Goal: Browse casually: Explore the website without a specific task or goal

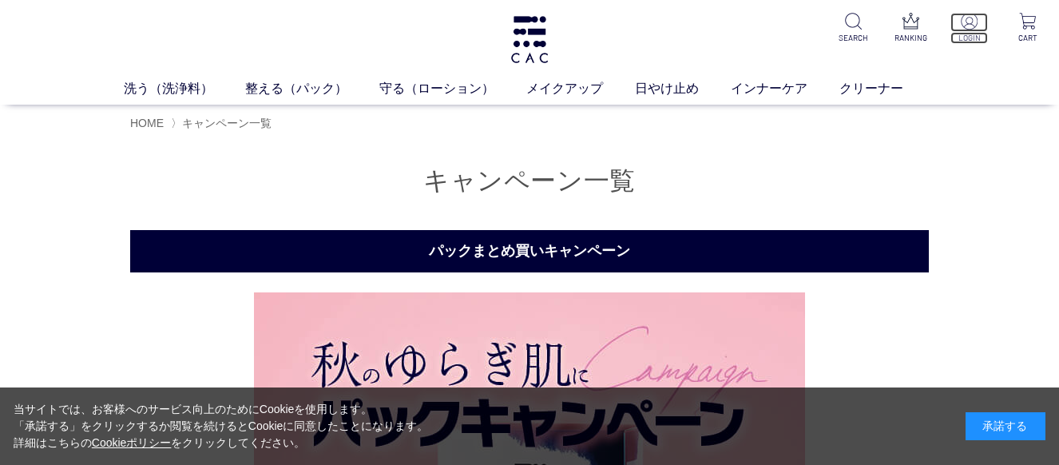
click at [969, 36] on p "LOGIN" at bounding box center [970, 38] width 38 height 12
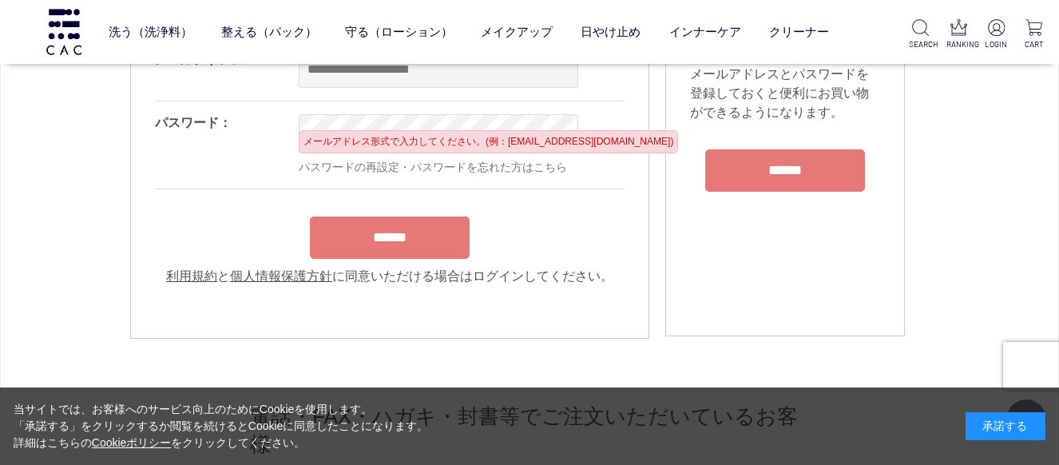
scroll to position [80, 0]
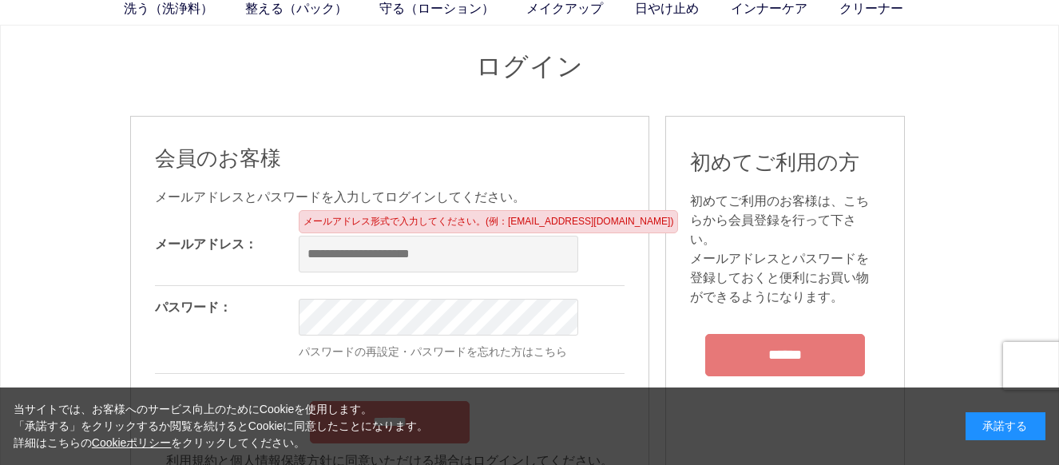
click at [395, 250] on input "email" at bounding box center [439, 254] width 280 height 37
type input "**********"
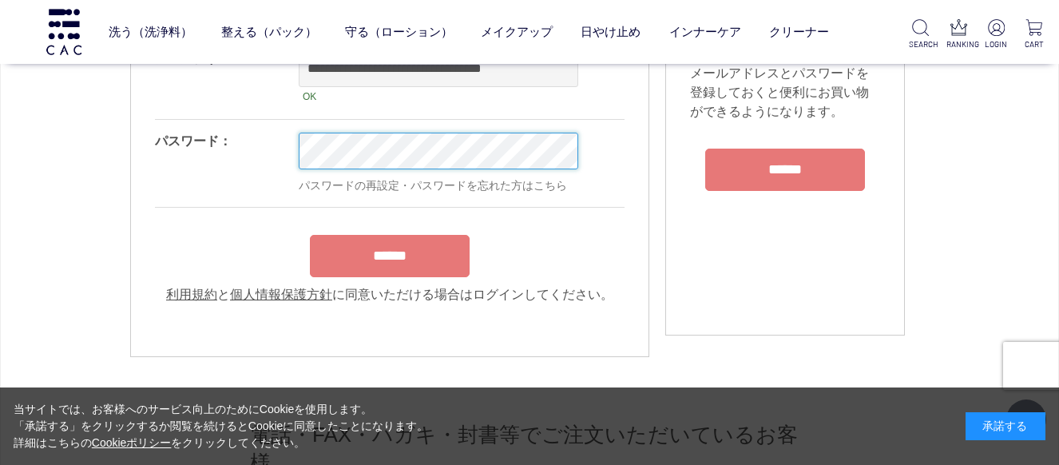
scroll to position [240, 0]
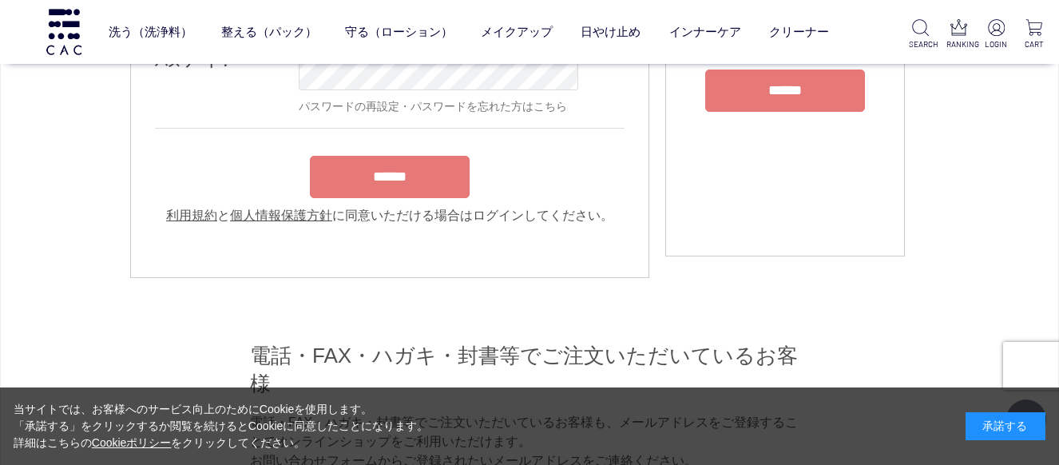
click at [397, 182] on div "******" at bounding box center [390, 173] width 470 height 50
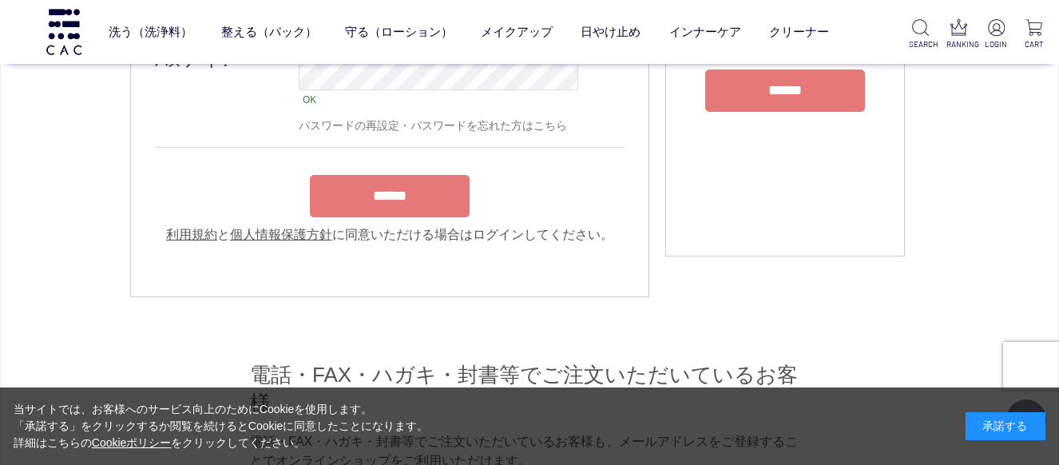
click at [415, 210] on input "******" at bounding box center [390, 196] width 160 height 42
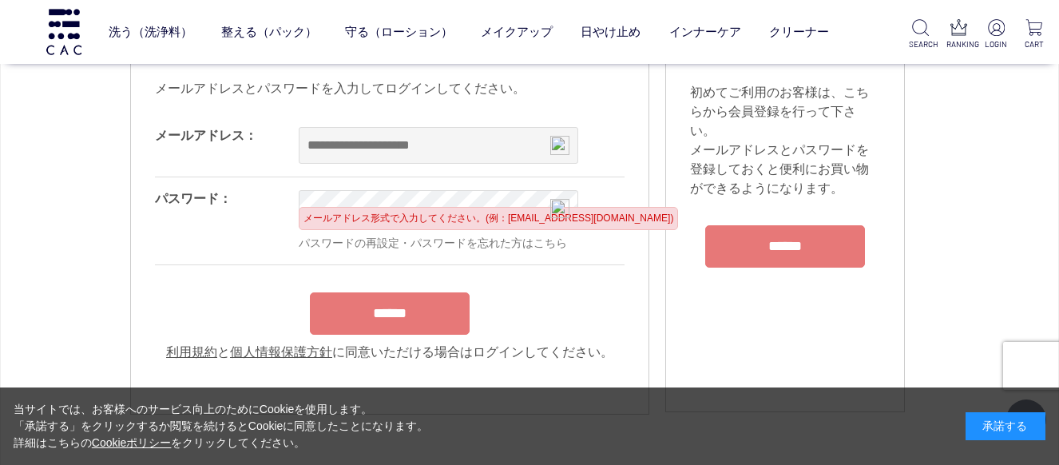
scroll to position [160, 0]
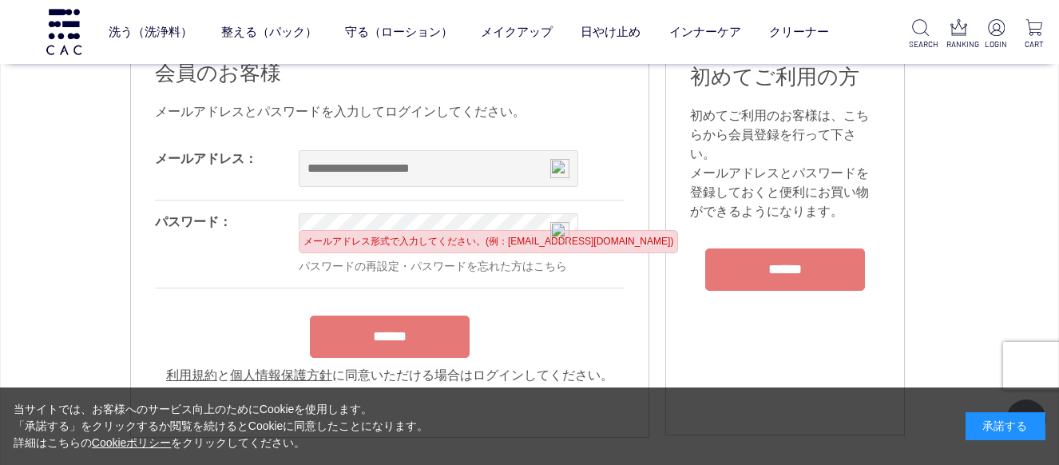
click at [423, 168] on input "email" at bounding box center [439, 168] width 280 height 37
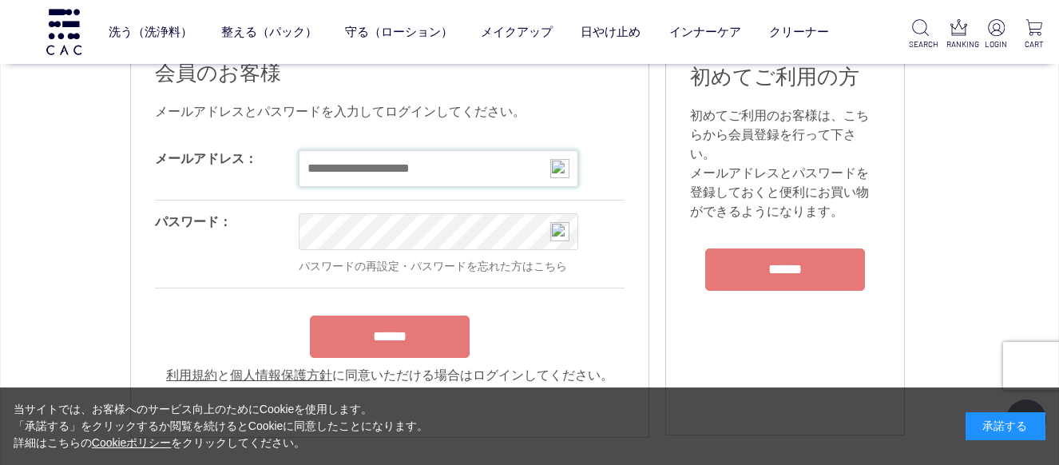
click at [432, 169] on input "email" at bounding box center [439, 168] width 280 height 37
drag, startPoint x: 432, startPoint y: 165, endPoint x: 76, endPoint y: 259, distance: 368.3
click at [76, 259] on div "ログイン ※入力内容に誤りがあるか、当店でお取り扱いできない内容が含まれています。下記メッセージをご確認ください。 ログインできません。メールアドレス・パスワ…" at bounding box center [529, 376] width 1059 height 1073
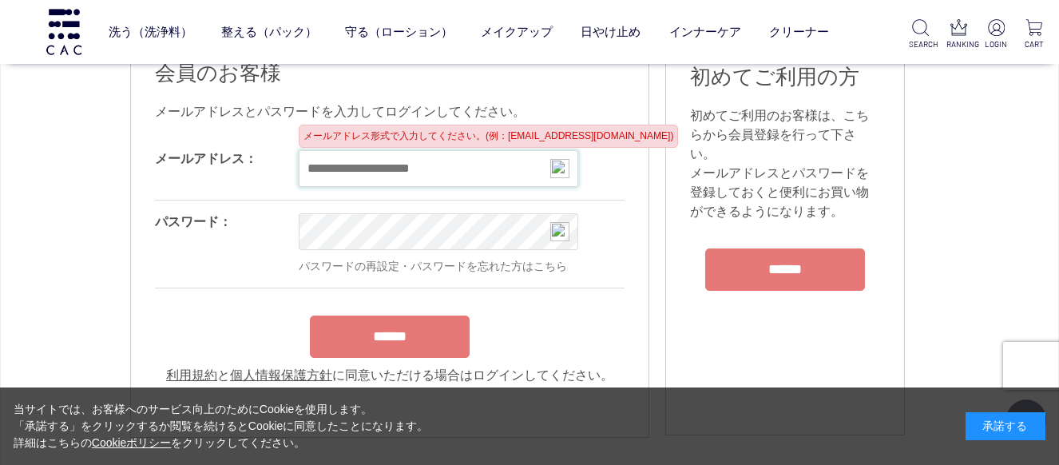
click at [351, 163] on input "email" at bounding box center [439, 168] width 280 height 37
click at [345, 157] on input "email" at bounding box center [439, 168] width 280 height 37
paste input "**********"
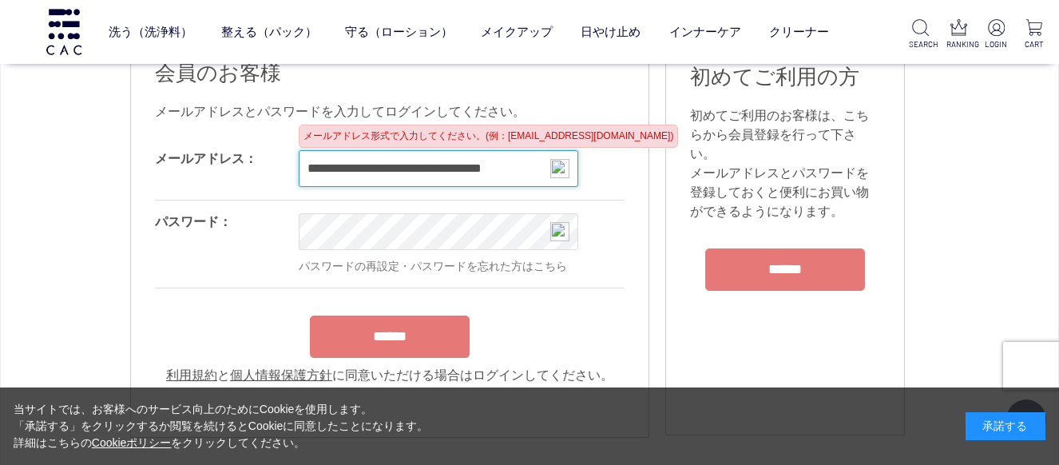
type input "**********"
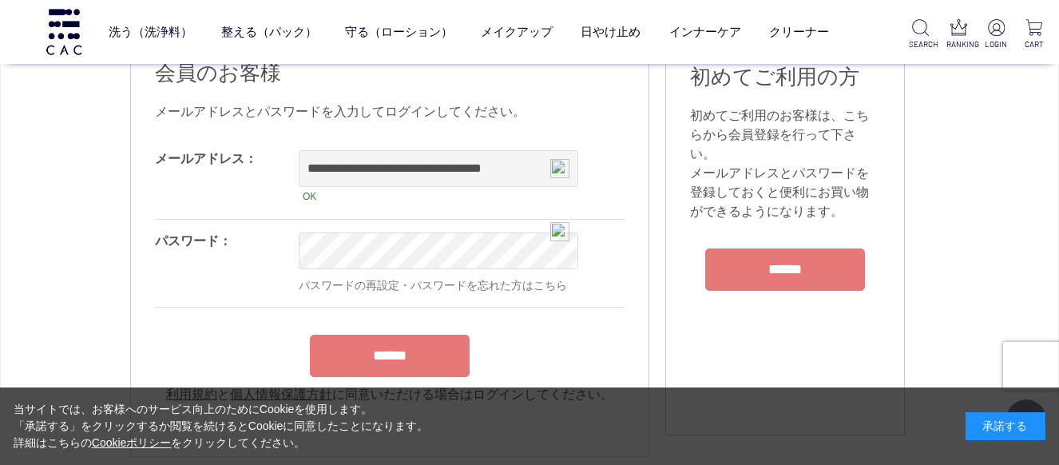
click at [428, 355] on div "******" at bounding box center [390, 352] width 470 height 50
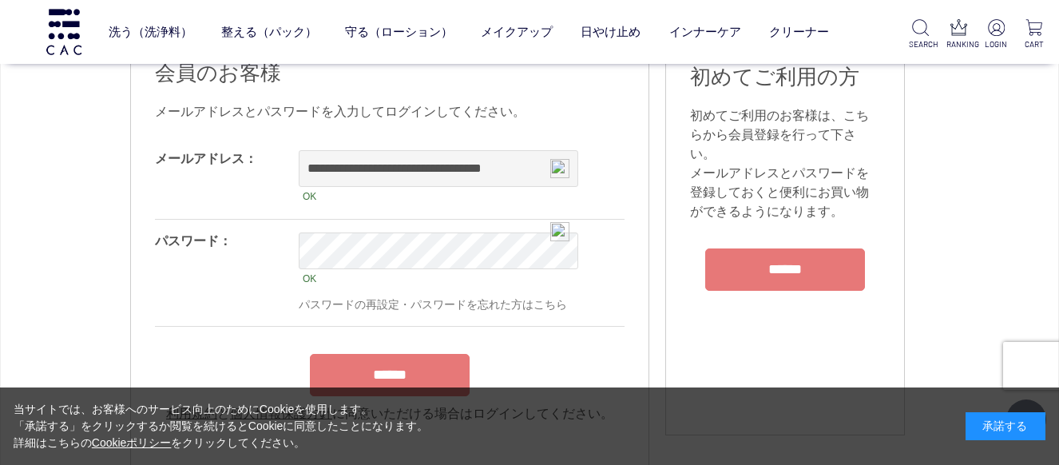
click at [422, 368] on input "******" at bounding box center [390, 375] width 160 height 42
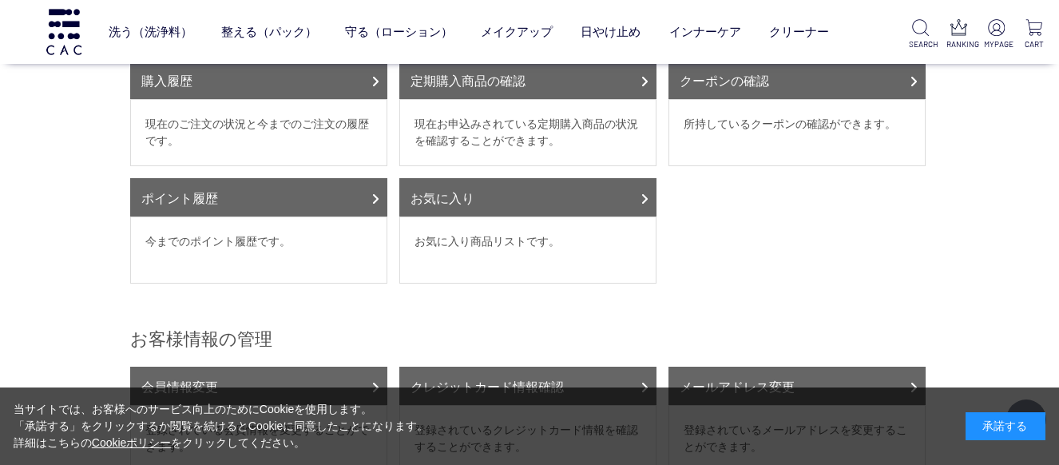
scroll to position [160, 0]
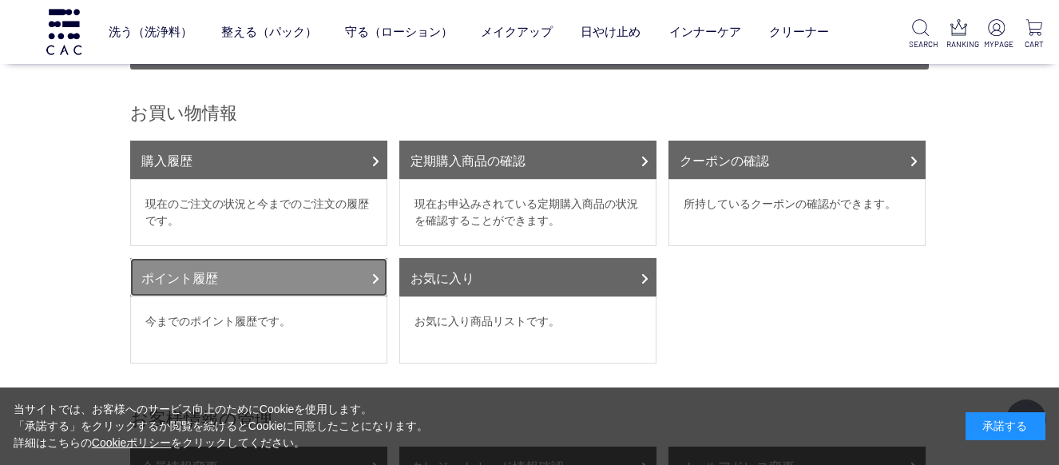
click at [251, 260] on link "ポイント履歴" at bounding box center [258, 277] width 257 height 38
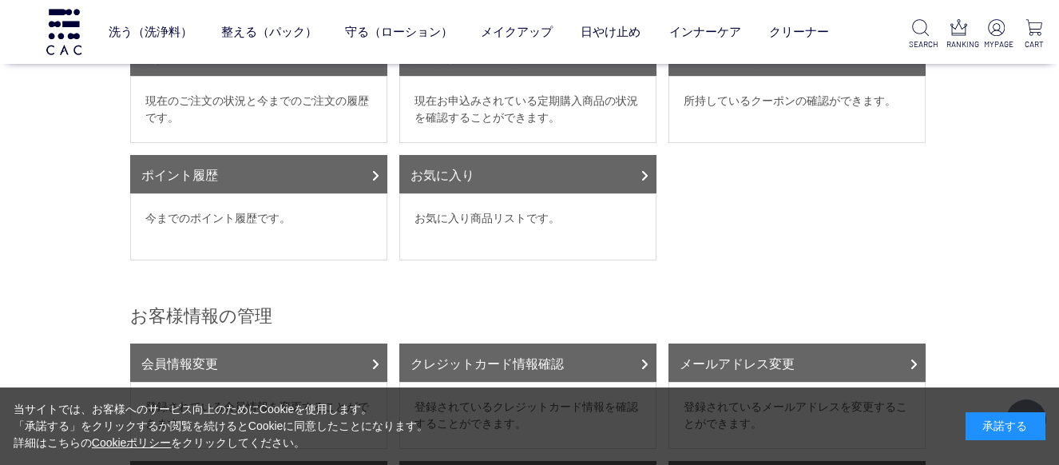
scroll to position [158, 0]
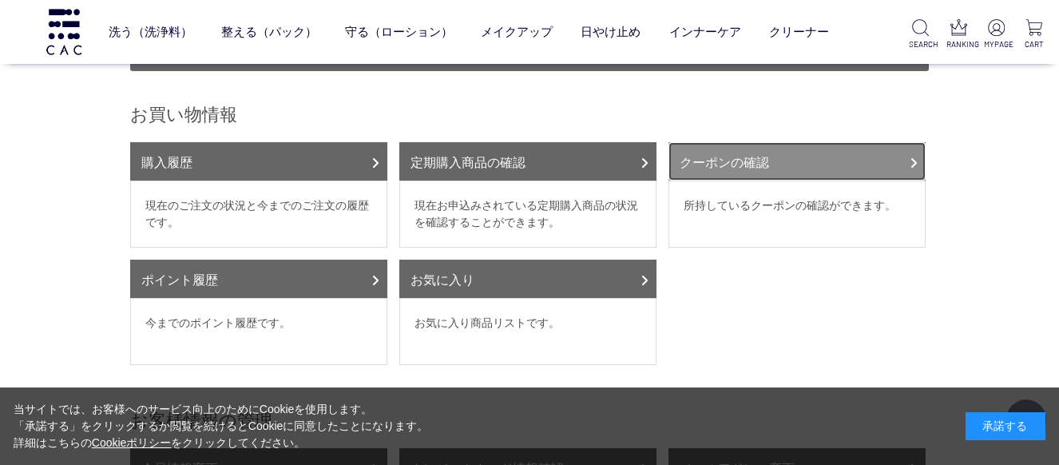
click at [804, 142] on link "クーポンの確認" at bounding box center [797, 161] width 257 height 38
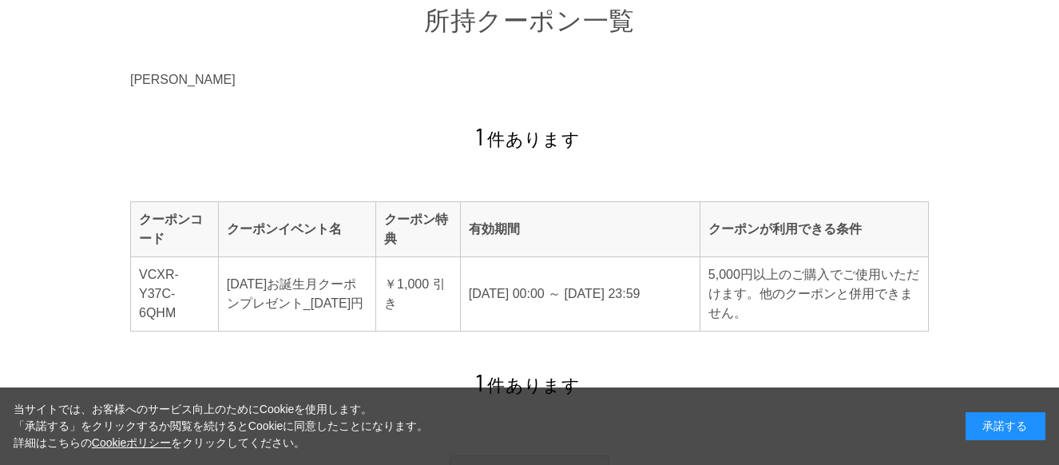
scroll to position [80, 0]
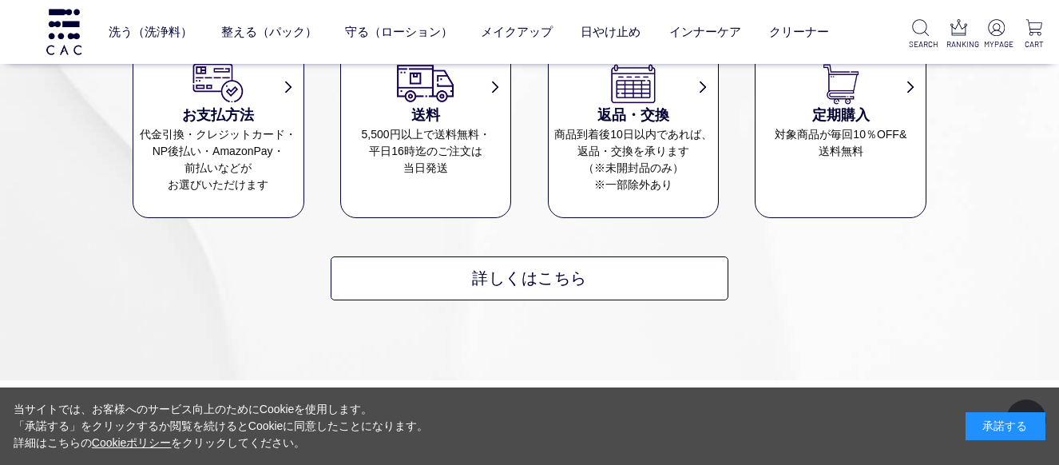
scroll to position [1275, 0]
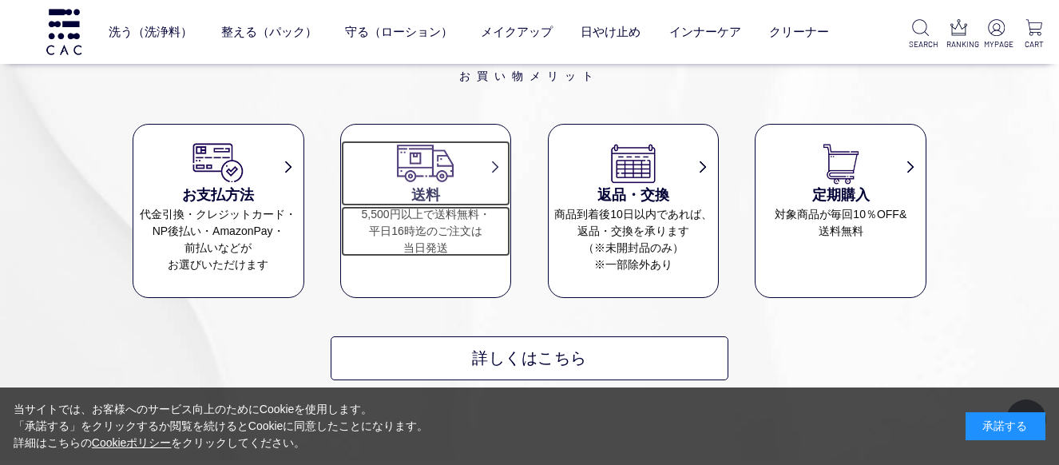
click at [446, 206] on dd "5,500円以上で送料無料・ 平日16時迄のご注文は 当日発送" at bounding box center [426, 231] width 170 height 50
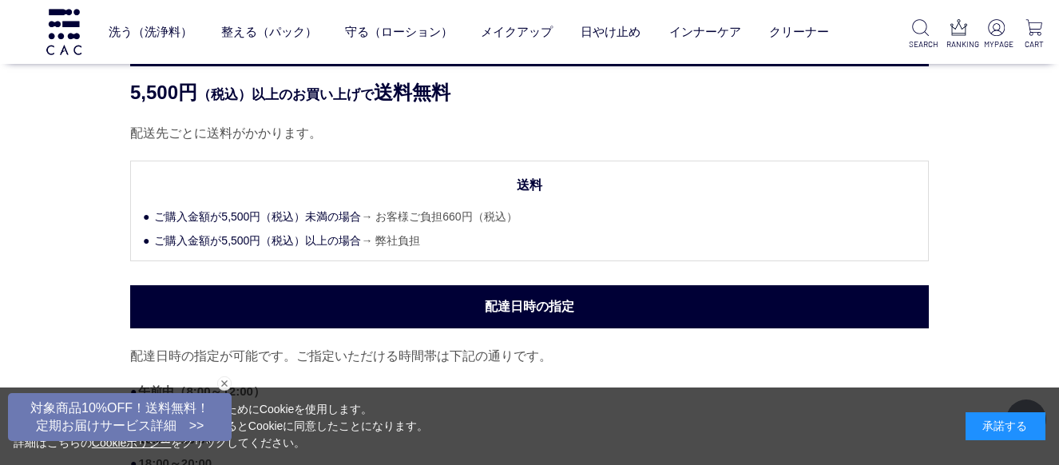
scroll to position [160, 0]
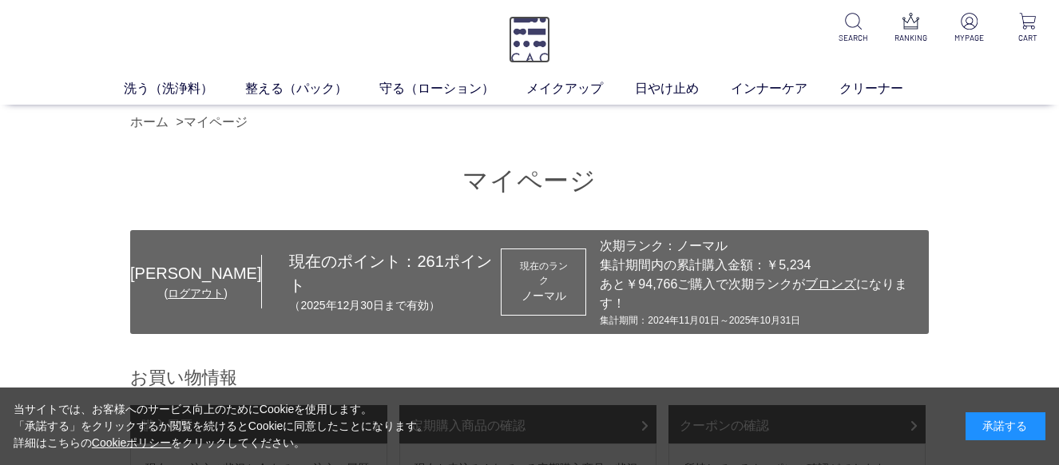
click at [523, 34] on img at bounding box center [530, 39] width 42 height 47
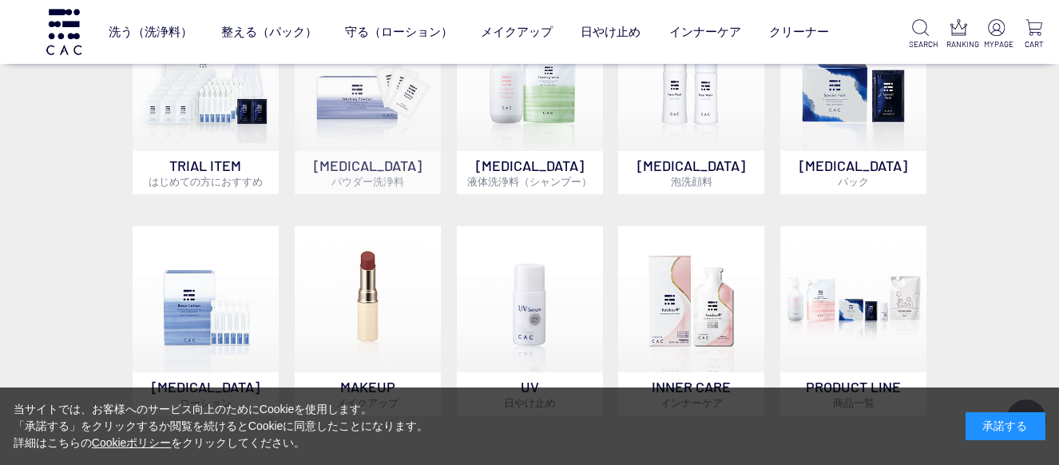
scroll to position [1278, 0]
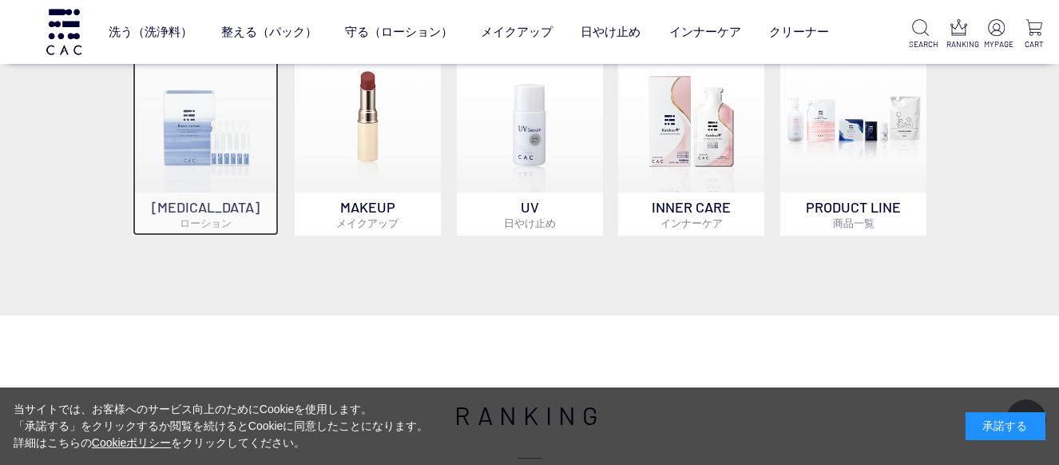
click at [226, 130] on img at bounding box center [206, 119] width 146 height 146
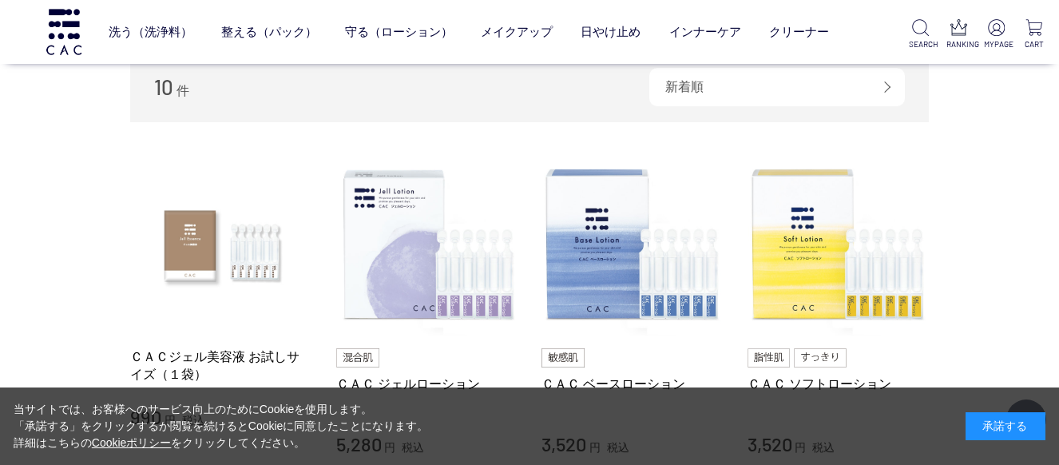
scroll to position [399, 0]
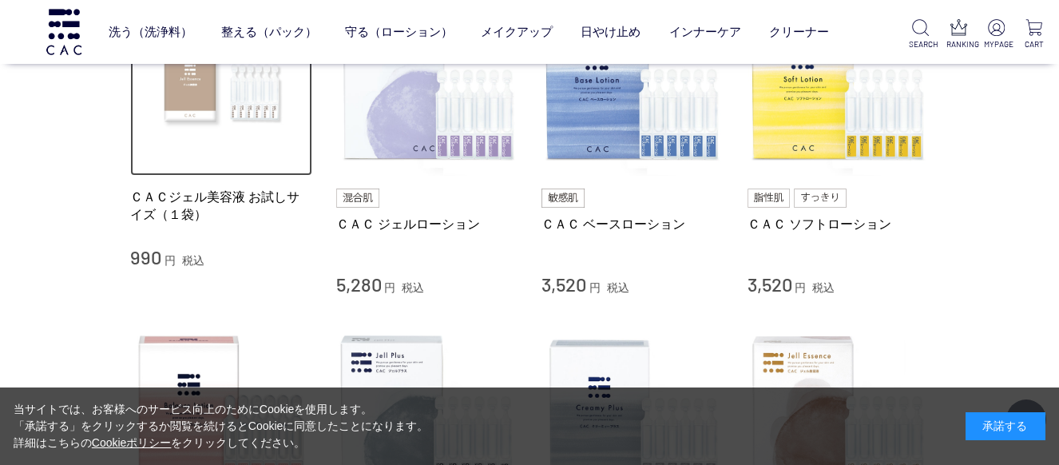
click at [207, 108] on img at bounding box center [221, 85] width 182 height 182
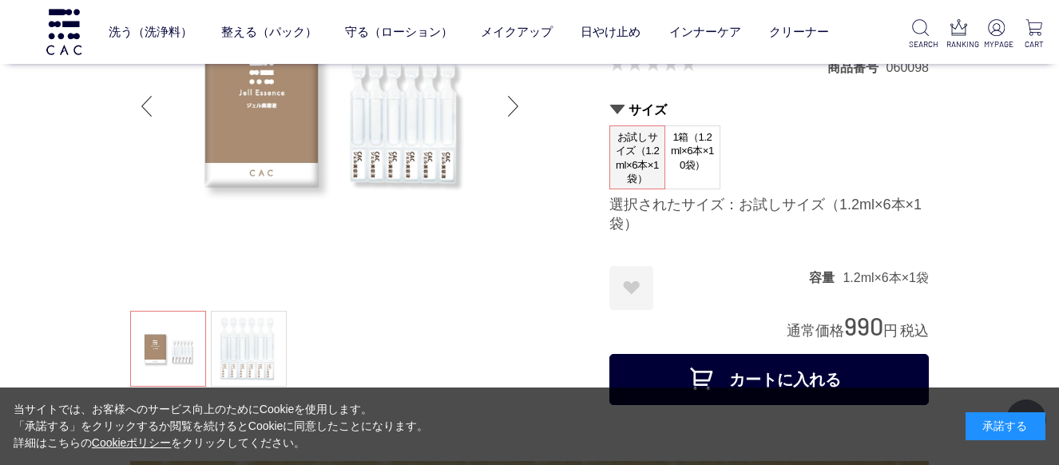
scroll to position [160, 0]
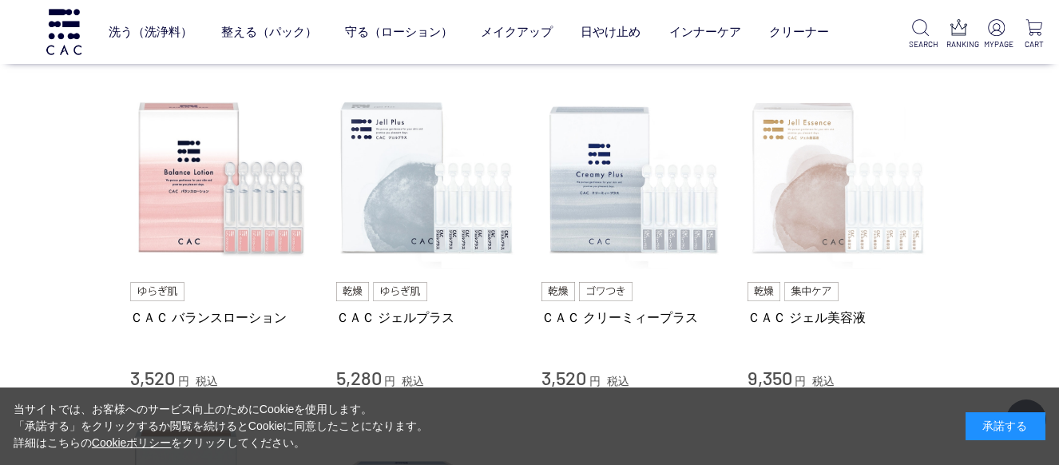
scroll to position [639, 0]
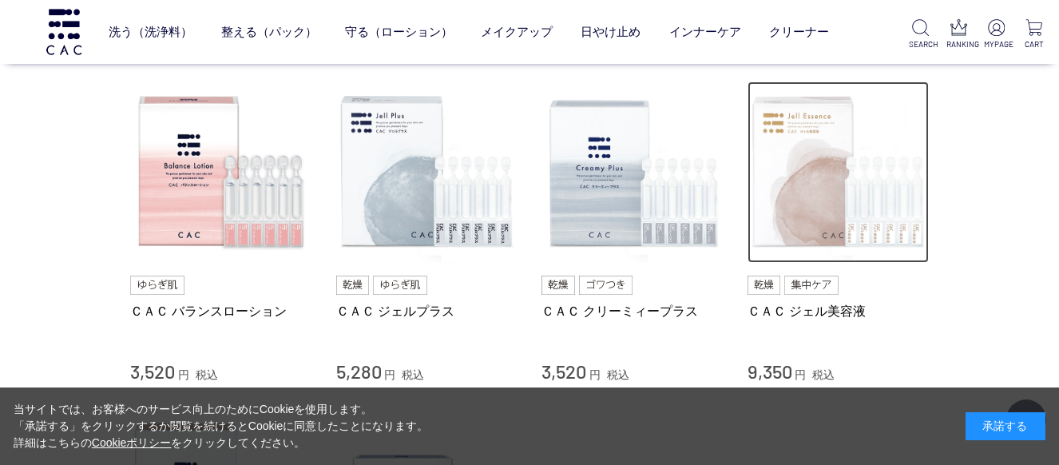
click at [857, 211] on img at bounding box center [839, 172] width 182 height 182
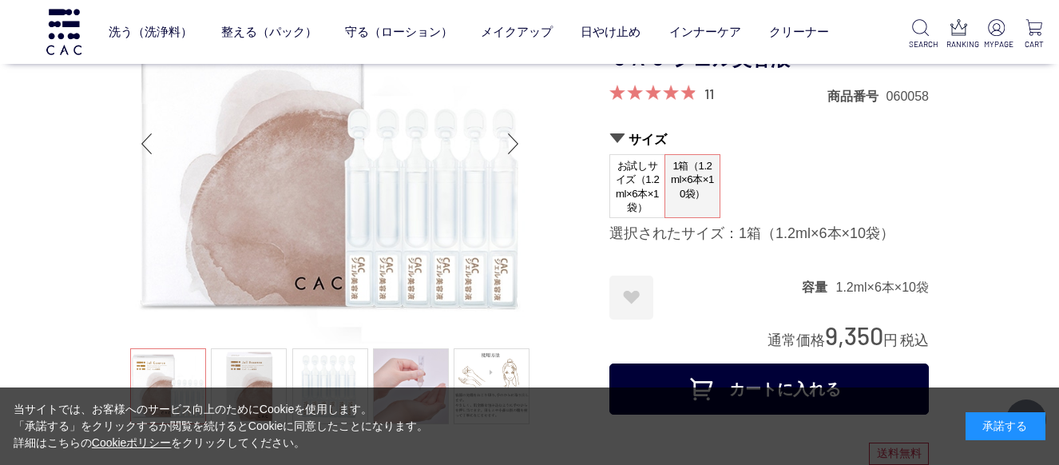
scroll to position [80, 0]
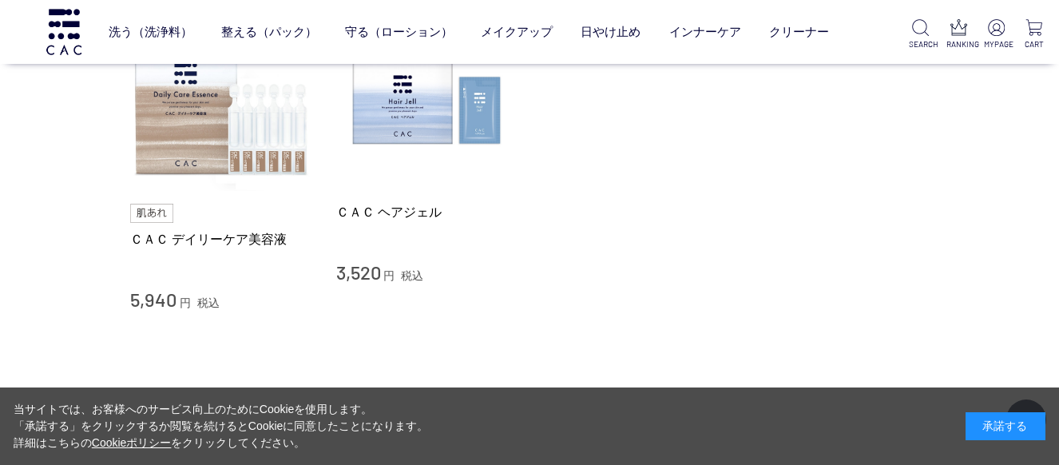
scroll to position [959, 0]
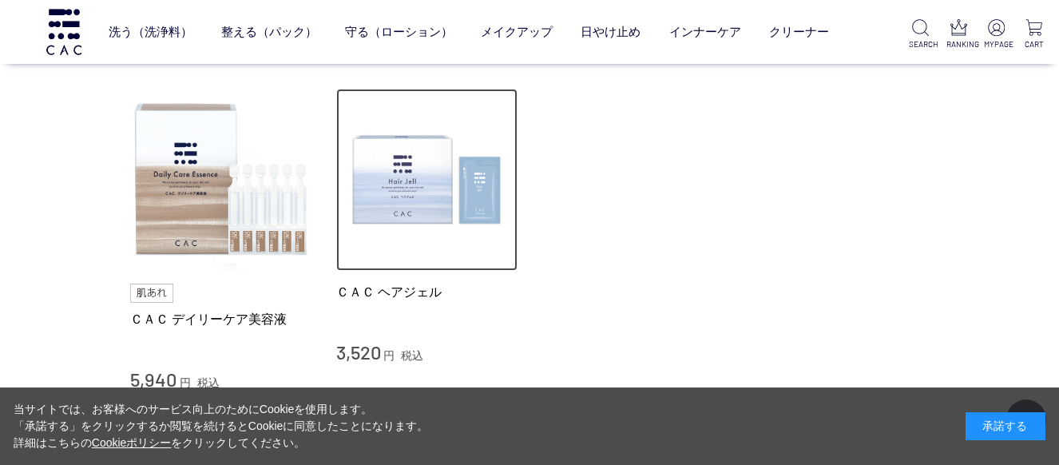
click at [470, 196] on img at bounding box center [427, 180] width 182 height 182
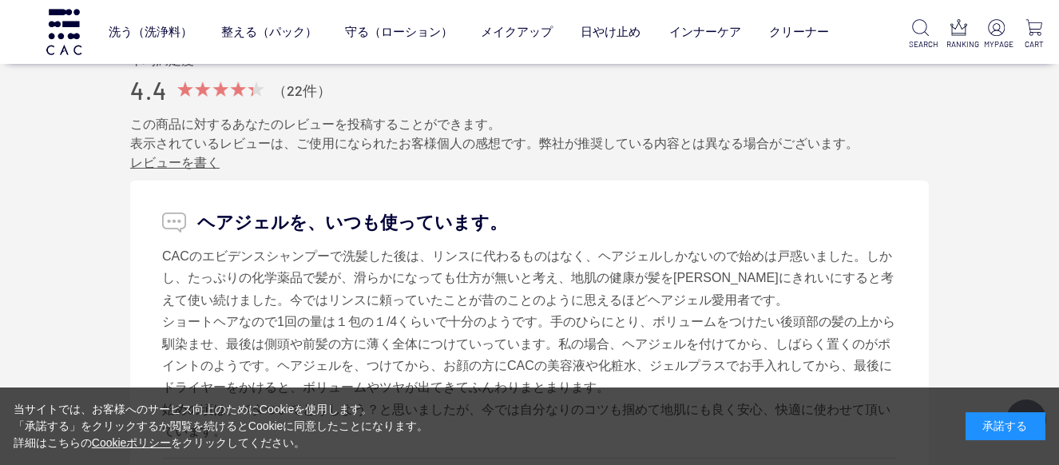
scroll to position [1757, 0]
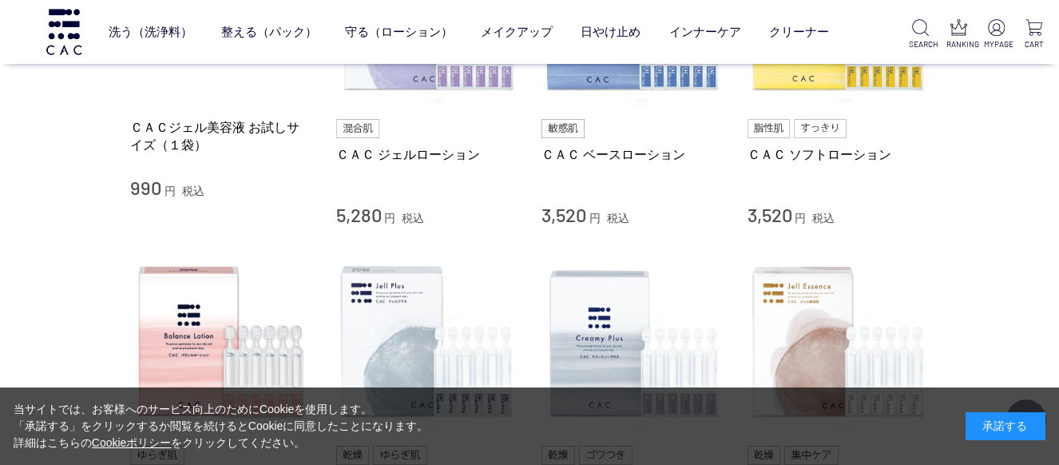
scroll to position [399, 0]
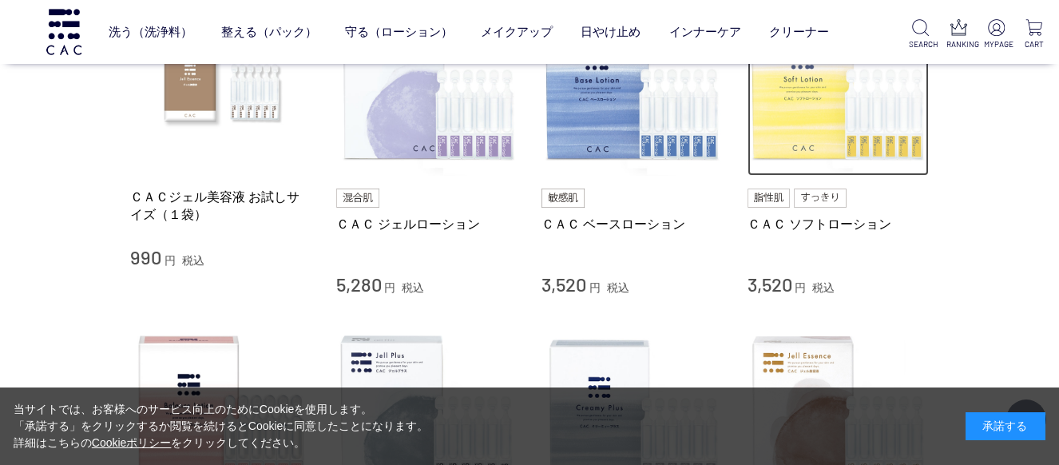
click at [860, 115] on img at bounding box center [839, 85] width 182 height 182
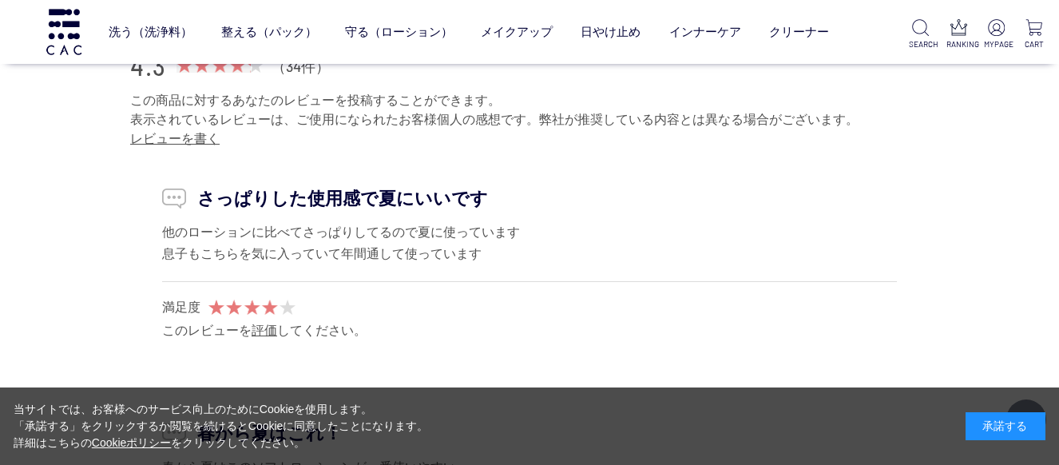
scroll to position [7828, 0]
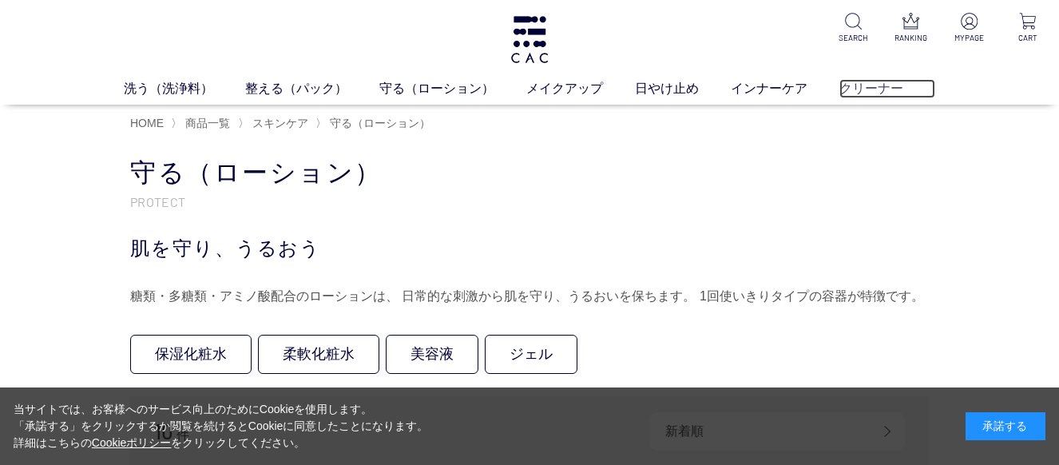
click at [872, 79] on link "クリーナー" at bounding box center [887, 88] width 96 height 19
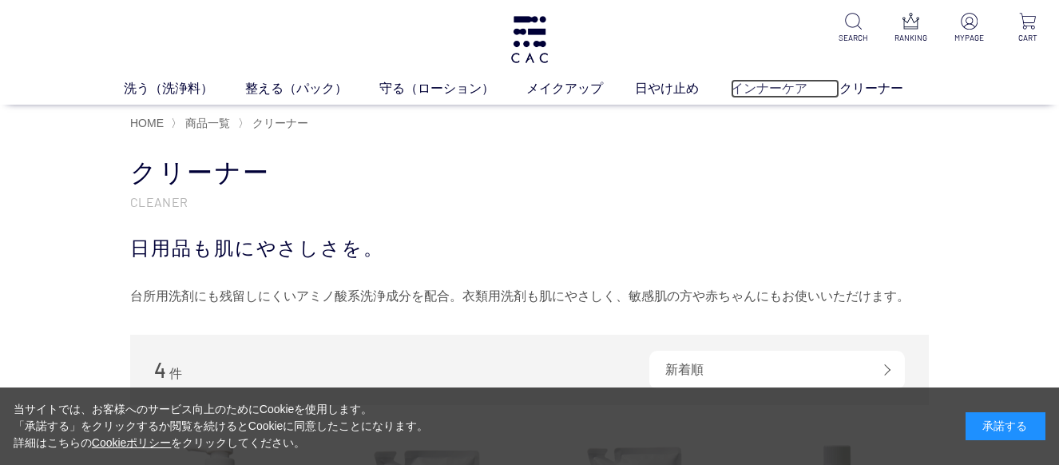
click at [772, 89] on link "インナーケア" at bounding box center [785, 88] width 109 height 19
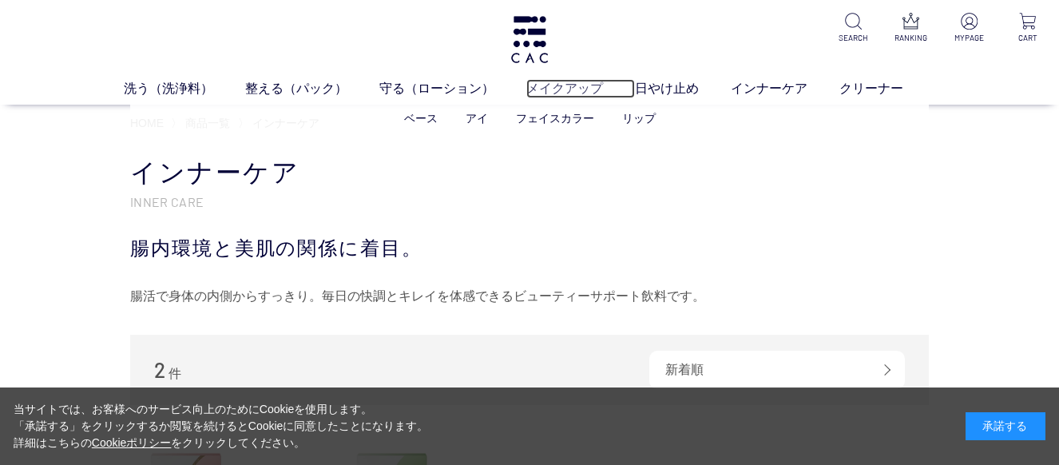
click at [577, 85] on link "メイクアップ" at bounding box center [580, 88] width 109 height 19
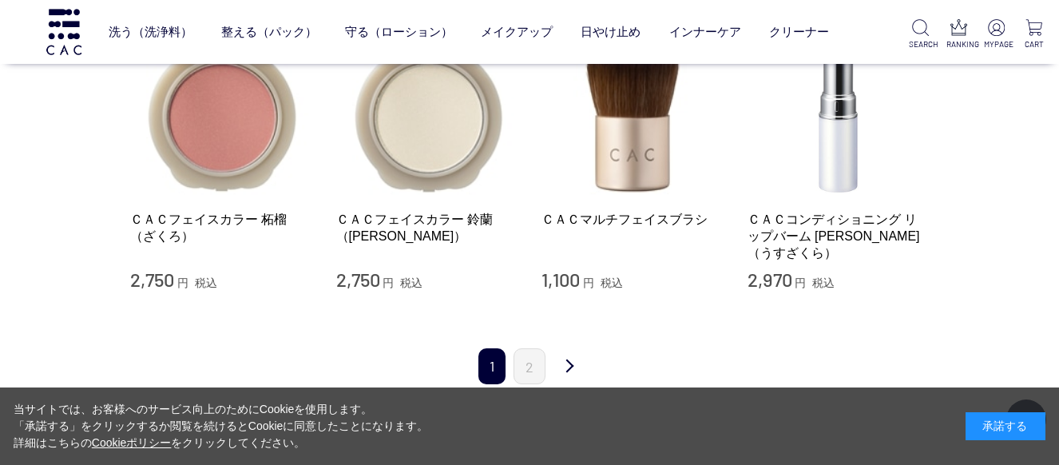
scroll to position [1757, 0]
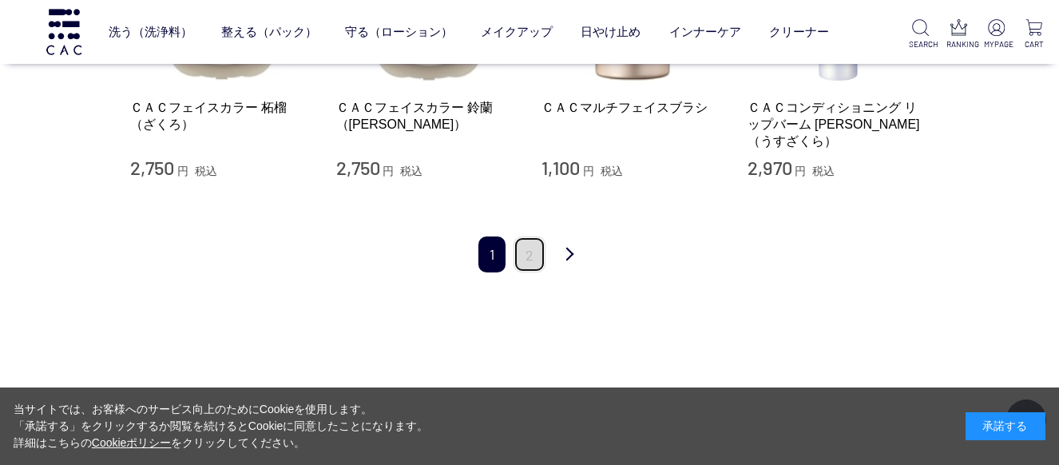
click at [538, 247] on link "2" at bounding box center [530, 254] width 32 height 36
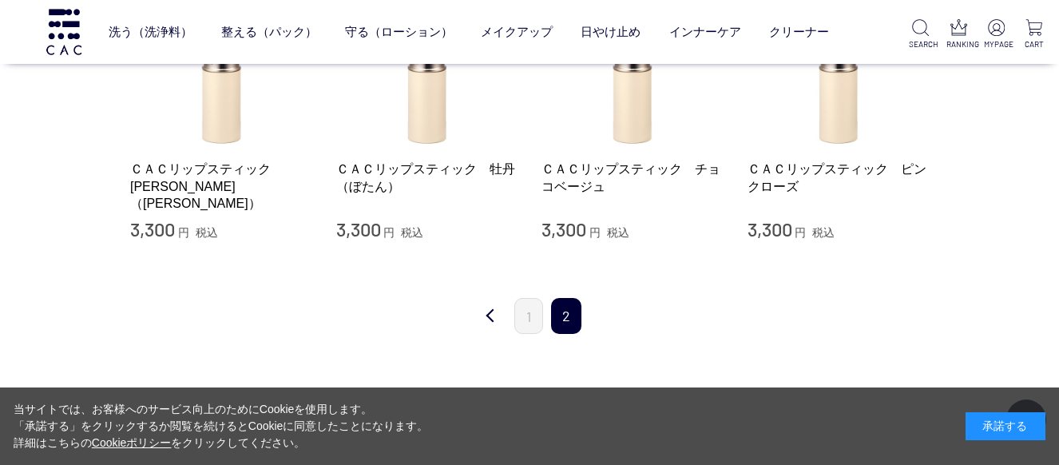
scroll to position [639, 0]
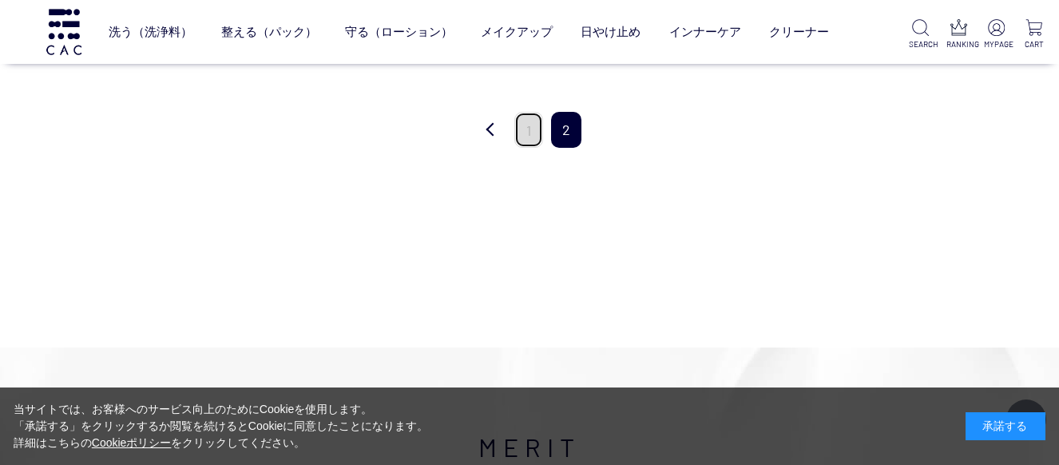
click at [539, 125] on link "1" at bounding box center [528, 130] width 29 height 36
